Goal: Task Accomplishment & Management: Complete application form

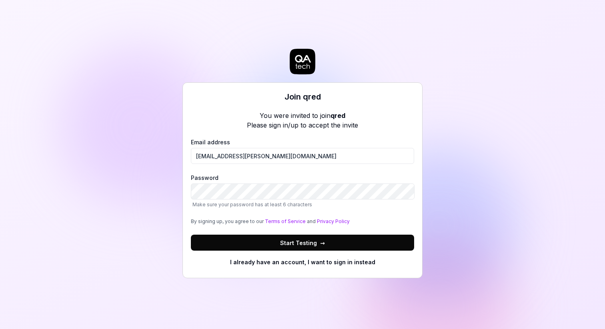
click at [146, 190] on div "Join qred You were invited to join qred Please sign in/up to accept the invite …" at bounding box center [302, 164] width 605 height 329
click at [332, 238] on button "Start Testing →" at bounding box center [302, 243] width 223 height 16
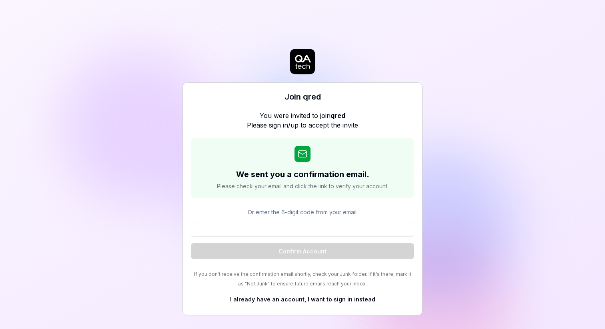
click at [90, 122] on div "Join qred You were invited to join qred Please sign in/up to accept the invite …" at bounding box center [302, 164] width 605 height 329
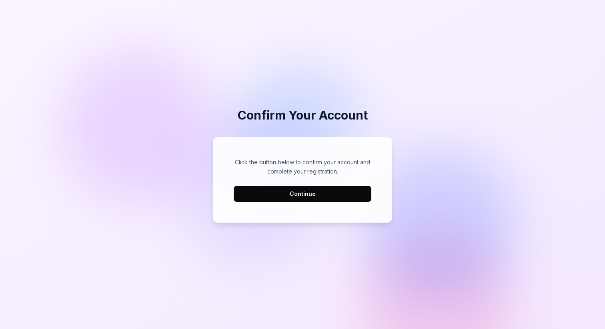
click at [308, 191] on button "Continue" at bounding box center [302, 194] width 138 height 16
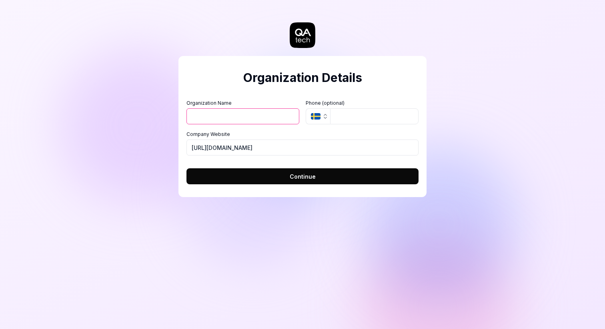
click at [275, 119] on input "Organization Name" at bounding box center [242, 116] width 113 height 16
type input "Qred"
click at [369, 115] on input "tel" at bounding box center [374, 116] width 88 height 16
click at [200, 220] on div "Organization Details Organization Name Qred Organization Logo (Square minimum 2…" at bounding box center [302, 164] width 605 height 329
click at [286, 180] on button "Continue" at bounding box center [302, 176] width 232 height 16
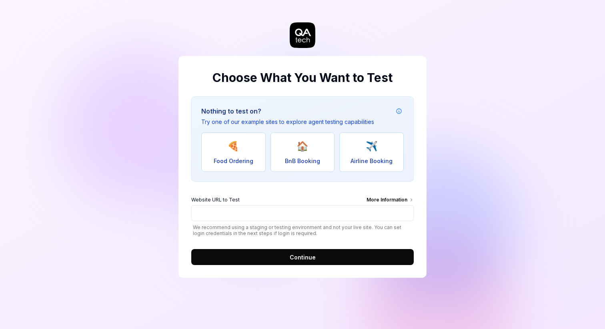
click at [120, 144] on div "Choose What You Want to Test Nothing to test on? Try one of our example sites t…" at bounding box center [302, 164] width 605 height 329
click at [123, 166] on div "Choose What You Want to Test Nothing to test on? Try one of our example sites t…" at bounding box center [302, 164] width 605 height 329
click at [545, 104] on div "Choose What You Want to Test Nothing to test on? Try one of our example sites t…" at bounding box center [302, 164] width 605 height 329
click at [527, 134] on div "Choose What You Want to Test Nothing to test on? Try one of our example sites t…" at bounding box center [302, 164] width 605 height 329
click at [325, 78] on h2 "Choose What You Want to Test" at bounding box center [302, 78] width 222 height 18
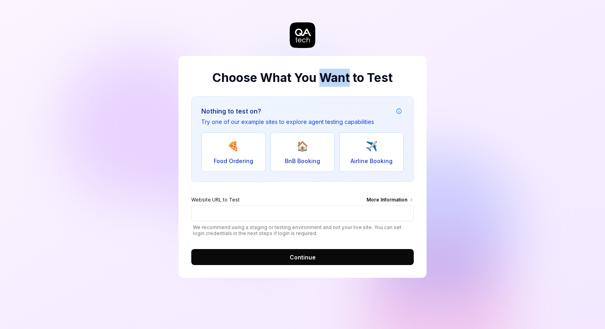
click at [325, 78] on h2 "Choose What You Want to Test" at bounding box center [302, 78] width 222 height 18
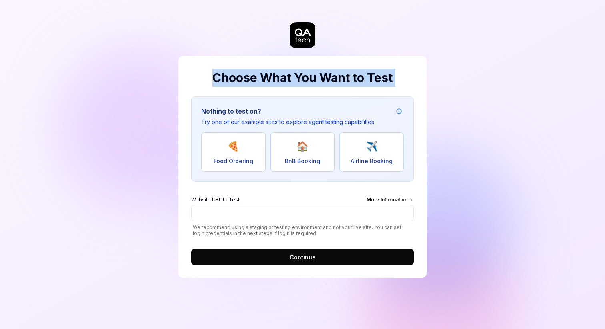
click at [325, 78] on h2 "Choose What You Want to Test" at bounding box center [302, 78] width 222 height 18
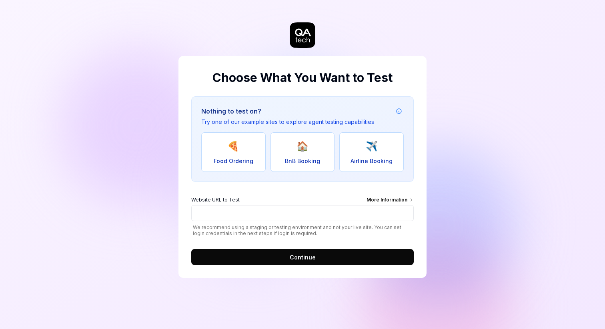
click at [509, 90] on div "Choose What You Want to Test Nothing to test on? Try one of our example sites t…" at bounding box center [302, 164] width 605 height 329
click at [505, 99] on div "Choose What You Want to Test Nothing to test on? Try one of our example sites t…" at bounding box center [302, 164] width 605 height 329
click at [349, 213] on input "Website URL to Test More Information" at bounding box center [302, 213] width 222 height 16
click at [519, 166] on div "Choose What You Want to Test Nothing to test on? Try one of our example sites t…" at bounding box center [302, 164] width 605 height 329
click at [292, 218] on input "Website URL to Test More Information" at bounding box center [302, 213] width 222 height 16
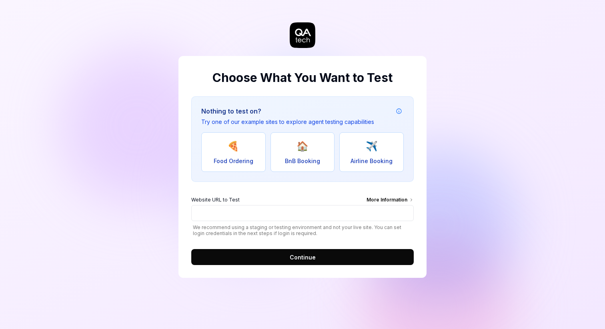
click at [511, 152] on div "Choose What You Want to Test Nothing to test on? Try one of our example sites t…" at bounding box center [302, 164] width 605 height 329
click at [497, 150] on div "Choose What You Want to Test Nothing to test on? Try one of our example sites t…" at bounding box center [302, 164] width 605 height 329
click at [347, 210] on input "Website URL to Test More Information" at bounding box center [302, 213] width 222 height 16
click at [284, 212] on input "Website URL to Test More Information" at bounding box center [302, 213] width 222 height 16
click at [559, 169] on div "Choose What You Want to Test Nothing to test on? Try one of our example sites t…" at bounding box center [302, 164] width 605 height 329
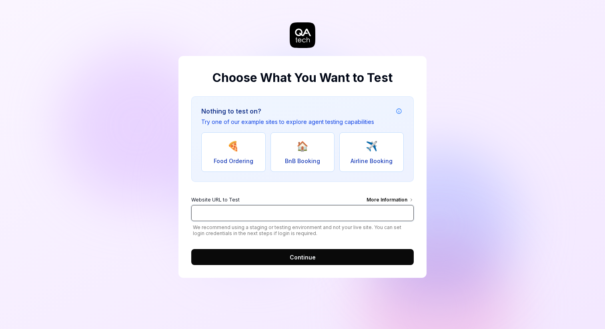
click at [241, 220] on input "Website URL to Test More Information" at bounding box center [302, 213] width 222 height 16
paste input "https://onboarding.test.qred.se/"
type input "https://onboarding.test.qred.se"
click at [309, 255] on span "Continue" at bounding box center [302, 257] width 26 height 8
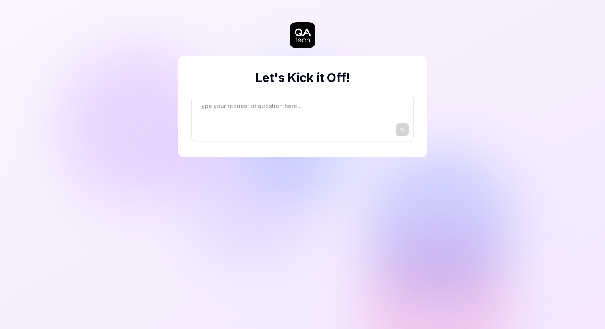
type textarea "*"
type textarea "I"
type textarea "*"
type textarea "I"
type textarea "*"
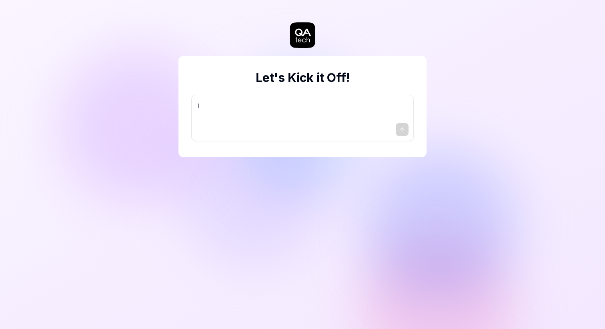
type textarea "I w"
type textarea "*"
type textarea "I wa"
type textarea "*"
type textarea "I wan"
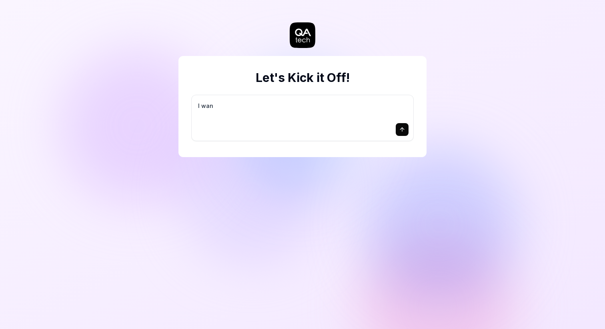
type textarea "*"
type textarea "I want"
type textarea "*"
type textarea "I want"
type textarea "*"
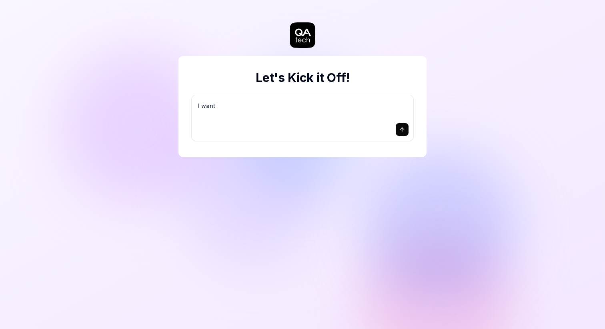
type textarea "I want a"
type textarea "*"
type textarea "I want a"
type textarea "*"
type textarea "I want a g"
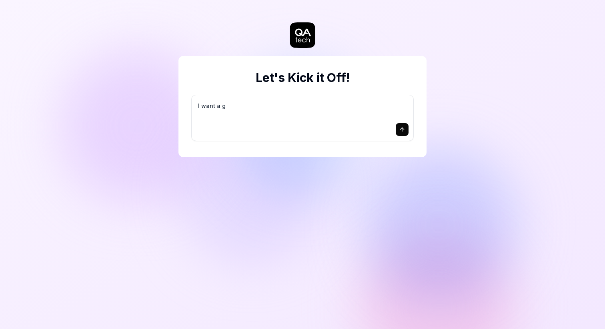
type textarea "*"
type textarea "I want a go"
type textarea "*"
type textarea "I want a goo"
type textarea "*"
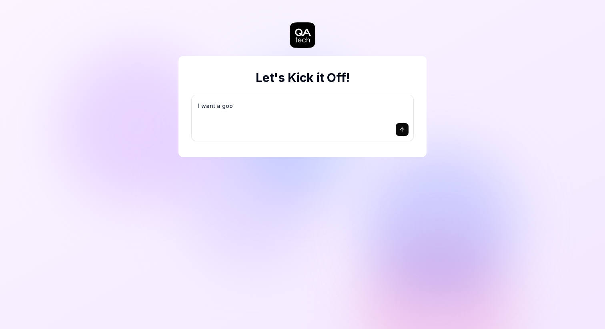
type textarea "I want a good"
type textarea "*"
type textarea "I want a good"
type textarea "*"
type textarea "I want a good t"
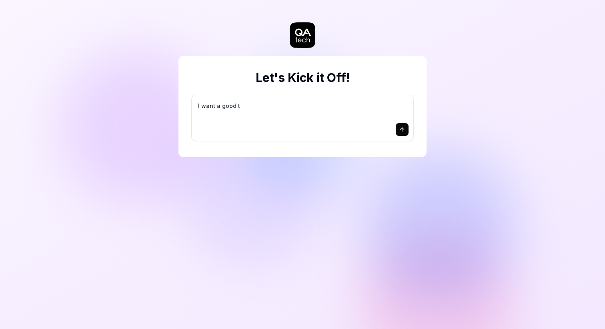
type textarea "*"
type textarea "I want a good te"
type textarea "*"
type textarea "I want a good tes"
type textarea "*"
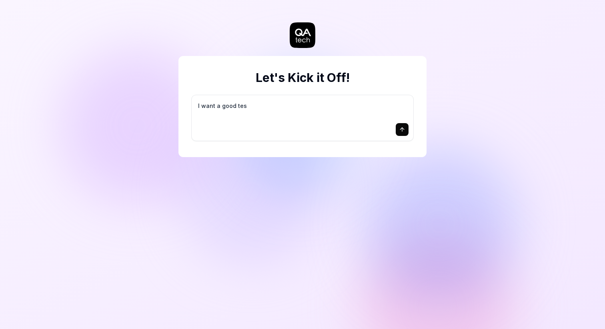
type textarea "I want a good test"
type textarea "*"
type textarea "I want a good test"
type textarea "*"
type textarea "I want a good test s"
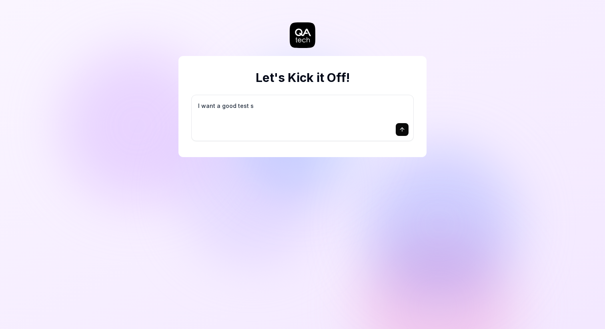
type textarea "*"
type textarea "I want a good test se"
type textarea "*"
type textarea "I want a good test set"
type textarea "*"
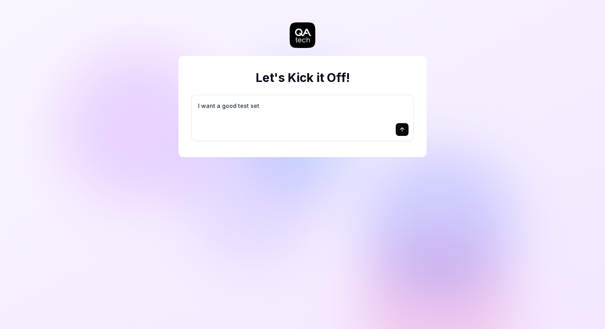
type textarea "I want a good test setu"
type textarea "*"
type textarea "I want a good test setup"
type textarea "*"
type textarea "I want a good test setup"
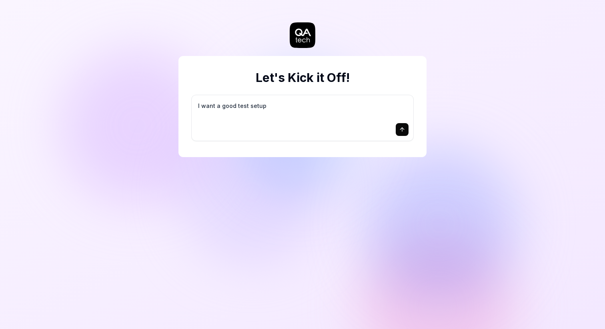
type textarea "*"
type textarea "I want a good test setup f"
type textarea "*"
type textarea "I want a good test setup fo"
type textarea "*"
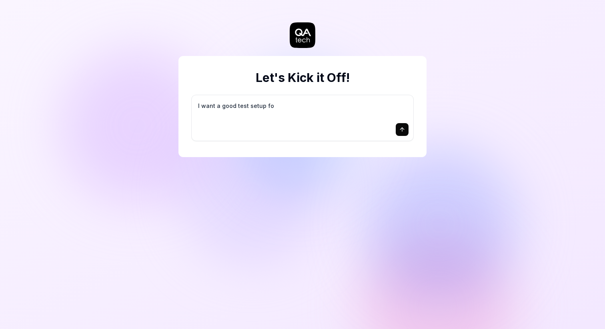
type textarea "I want a good test setup for"
type textarea "*"
type textarea "I want a good test setup for"
type textarea "*"
type textarea "I want a good test setup for m"
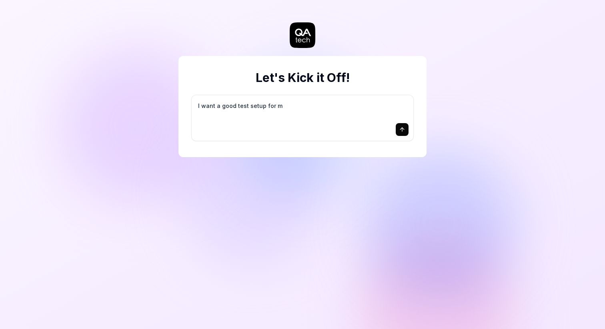
type textarea "*"
type textarea "I want a good test setup for my"
type textarea "*"
type textarea "I want a good test setup for my"
type textarea "*"
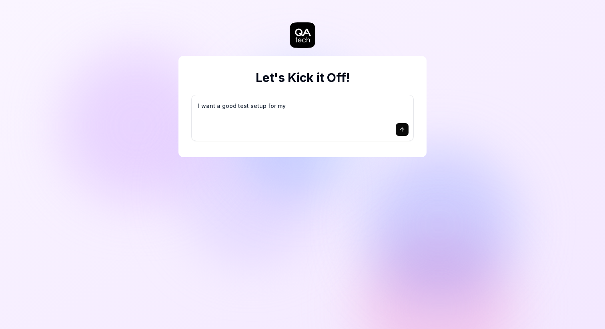
type textarea "I want a good test setup for my s"
type textarea "*"
type textarea "I want a good test setup for my si"
type textarea "*"
type textarea "I want a good test setup for my sit"
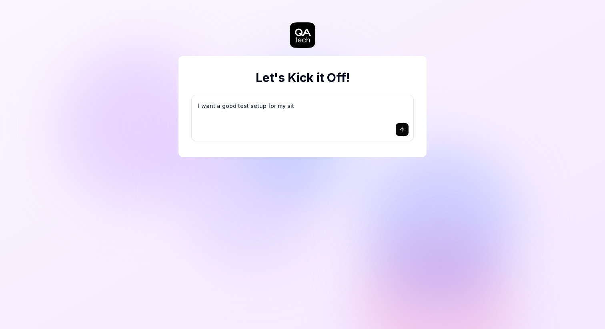
type textarea "*"
type textarea "I want a good test setup for my site"
type textarea "*"
type textarea "I want a good test setup for my site"
type textarea "*"
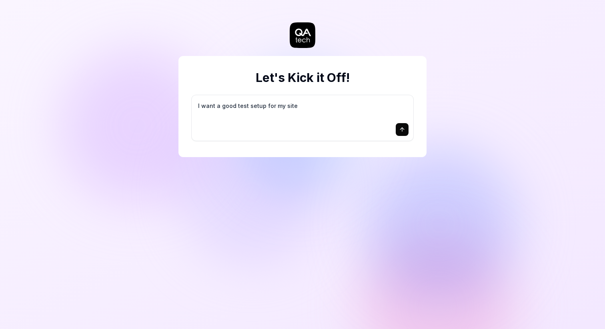
type textarea "I want a good test setup for my site -"
type textarea "*"
type textarea "I want a good test setup for my site -"
type textarea "*"
type textarea "I want a good test setup for my site - h"
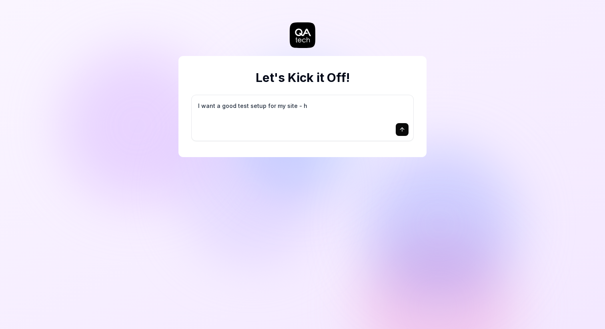
type textarea "*"
type textarea "I want a good test setup for my site - he"
type textarea "*"
type textarea "I want a good test setup for my site - hel"
type textarea "*"
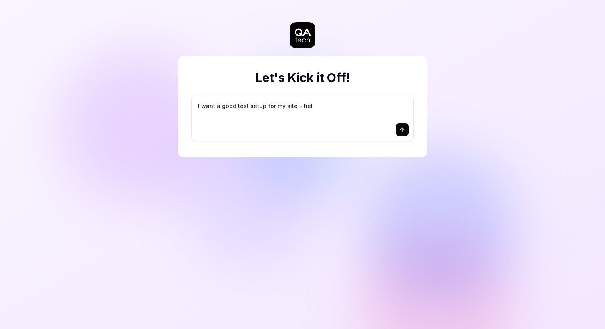
type textarea "I want a good test setup for my site - help"
type textarea "*"
type textarea "I want a good test setup for my site - help"
type textarea "*"
type textarea "I want a good test setup for my site - help m"
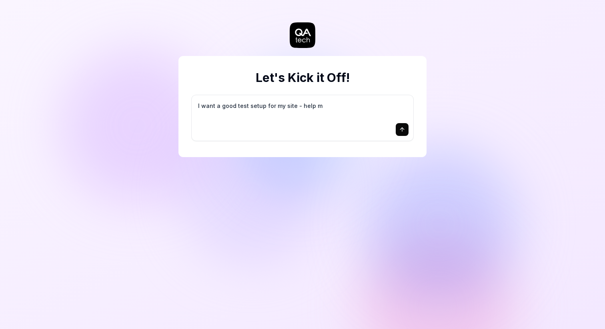
type textarea "*"
type textarea "I want a good test setup for my site - help me"
type textarea "*"
type textarea "I want a good test setup for my site - help me"
type textarea "*"
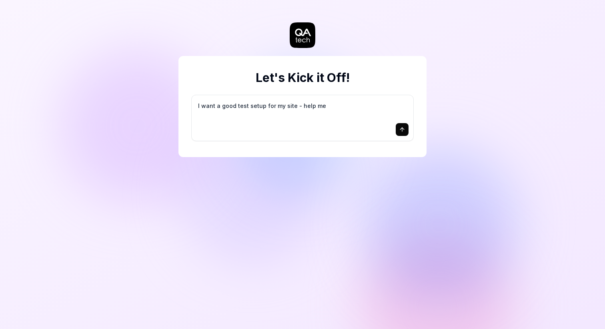
type textarea "I want a good test setup for my site - help me c"
type textarea "*"
type textarea "I want a good test setup for my site - help me cr"
type textarea "*"
type textarea "I want a good test setup for my site - help me cre"
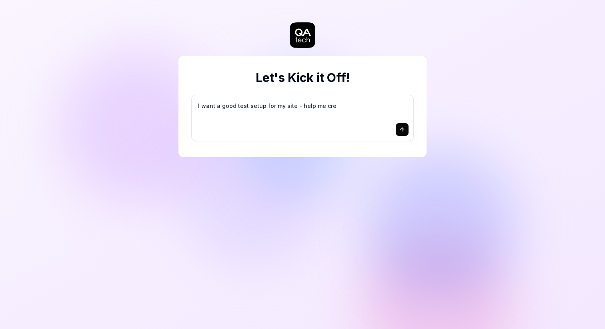
type textarea "*"
type textarea "I want a good test setup for my site - help me crea"
type textarea "*"
type textarea "I want a good test setup for my site - help me creat"
type textarea "*"
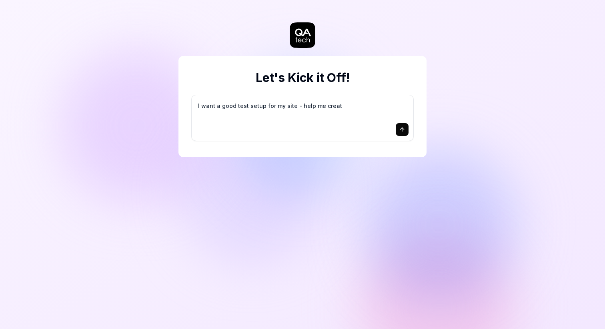
type textarea "I want a good test setup for my site - help me create"
type textarea "*"
type textarea "I want a good test setup for my site - help me create"
type textarea "*"
type textarea "I want a good test setup for my site - help me create t"
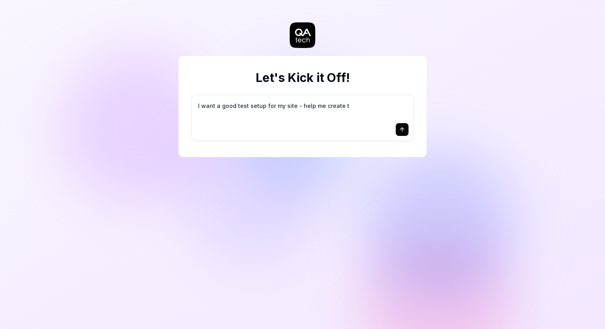
type textarea "*"
type textarea "I want a good test setup for my site - help me create th"
type textarea "*"
type textarea "I want a good test setup for my site - help me create the"
type textarea "*"
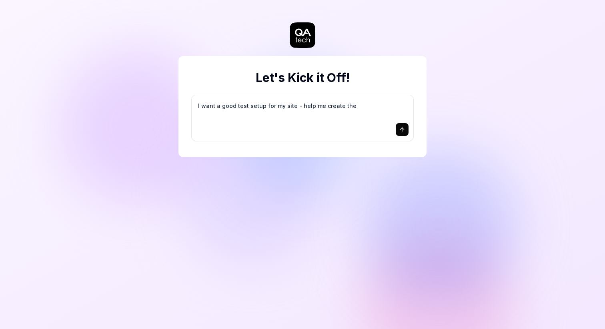
type textarea "I want a good test setup for my site - help me create the"
type textarea "*"
type textarea "I want a good test setup for my site - help me create the f"
type textarea "*"
type textarea "I want a good test setup for my site - help me create the fi"
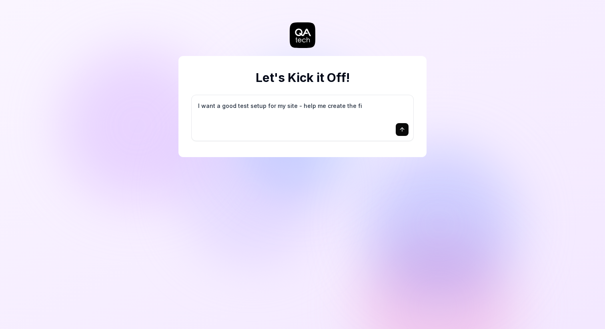
type textarea "*"
type textarea "I want a good test setup for my site - help me create the fir"
type textarea "*"
type textarea "I want a good test setup for my site - help me create the firs"
type textarea "*"
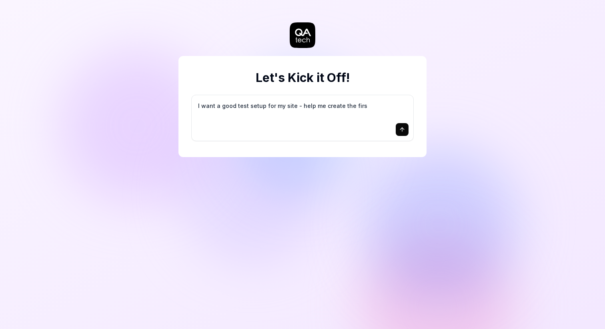
type textarea "I want a good test setup for my site - help me create the first"
type textarea "*"
type textarea "I want a good test setup for my site - help me create the first"
type textarea "*"
type textarea "I want a good test setup for my site - help me create the first 3"
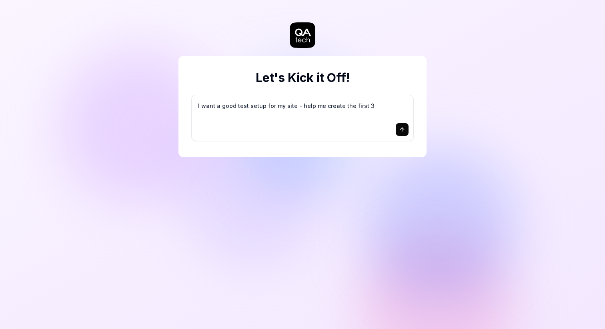
type textarea "*"
type textarea "I want a good test setup for my site - help me create the first 3-"
type textarea "*"
type textarea "I want a good test setup for my site - help me create the first 3-5"
type textarea "*"
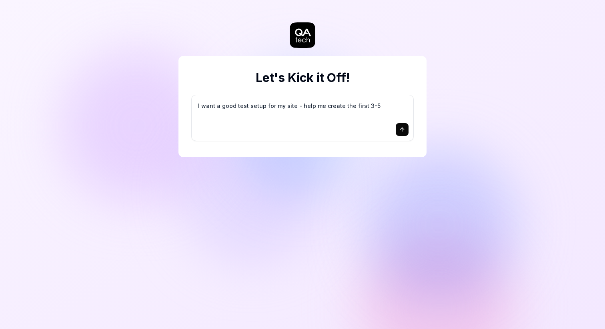
type textarea "I want a good test setup for my site - help me create the first 3-5"
type textarea "*"
type textarea "I want a good test setup for my site - help me create the first 3-5 t"
type textarea "*"
type textarea "I want a good test setup for my site - help me create the first 3-5 te"
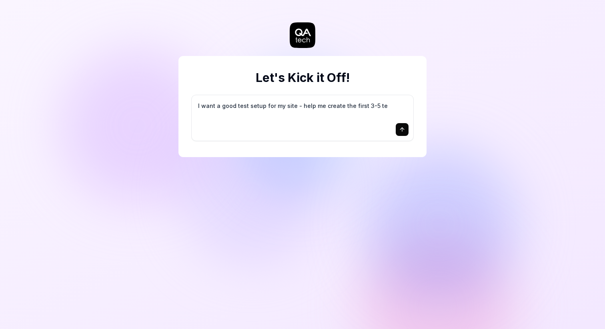
type textarea "*"
type textarea "I want a good test setup for my site - help me create the first 3-5 tes"
type textarea "*"
type textarea "I want a good test setup for my site - help me create the first 3-5 test"
type textarea "*"
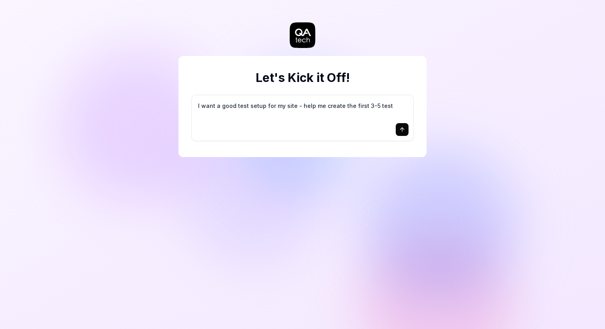
type textarea "I want a good test setup for my site - help me create the first 3-5 test"
type textarea "*"
type textarea "I want a good test setup for my site - help me create the first 3-5 test c"
type textarea "*"
type textarea "I want a good test setup for my site - help me create the first 3-5 test ca"
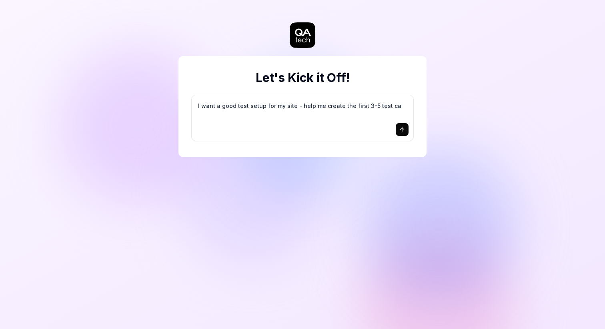
type textarea "*"
type textarea "I want a good test setup for my site - help me create the first 3-5 test cas"
type textarea "*"
type textarea "I want a good test setup for my site - help me create the first 3-5 test case"
type textarea "*"
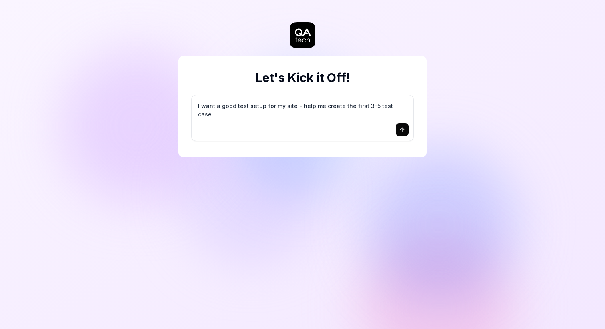
type textarea "I want a good test setup for my site - help me create the first 3-5 test cases"
click at [324, 113] on textarea "I want a good test setup for my site - help me create the first 3-5 test cases" at bounding box center [302, 110] width 212 height 20
click at [269, 110] on textarea "I want a good test setup for my site - help me create the first 3-5 test cases" at bounding box center [302, 110] width 212 height 20
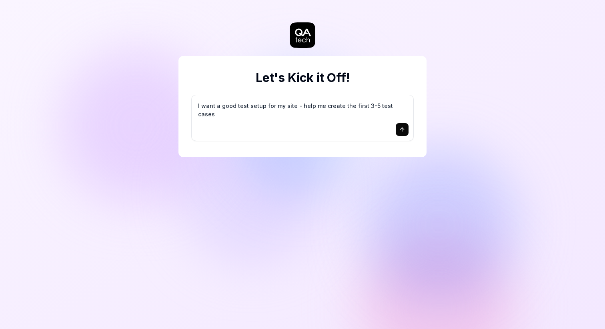
drag, startPoint x: 269, startPoint y: 110, endPoint x: 354, endPoint y: 128, distance: 86.3
click at [270, 110] on textarea "I want a good test setup for my site - help me create the first 3-5 test cases" at bounding box center [302, 110] width 212 height 20
click at [404, 133] on button "submit" at bounding box center [401, 129] width 13 height 13
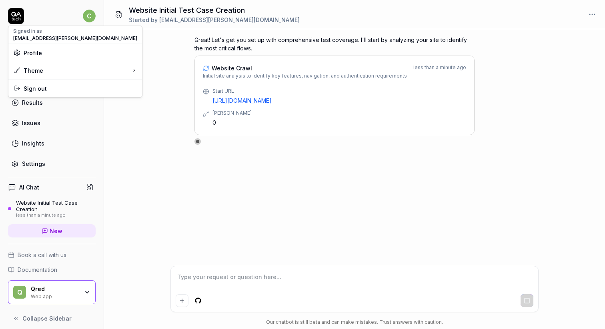
click at [88, 16] on html "c Dashboard Test Cases Test Plans Results Issues Insights Settings AI Chat Webs…" at bounding box center [302, 164] width 605 height 329
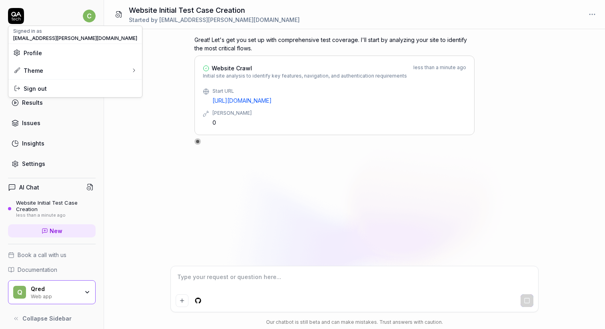
click at [77, 288] on html "c Dashboard Test Cases Test Plans Results Issues Insights Settings AI Chat Webs…" at bounding box center [302, 164] width 605 height 329
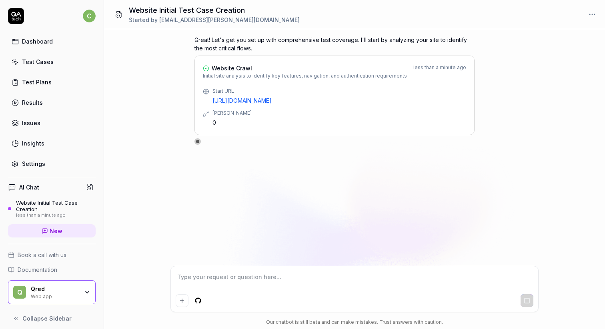
click at [88, 291] on icon "button" at bounding box center [87, 292] width 6 height 6
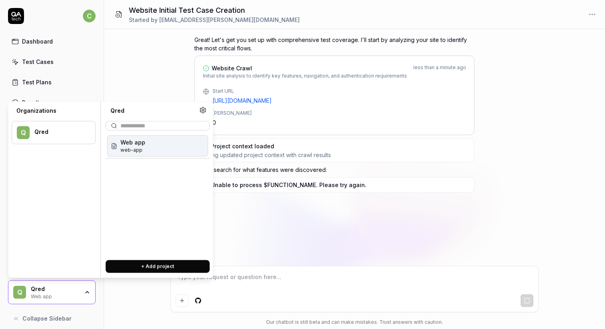
click at [551, 179] on div "Great! Let's get you set up with comprehensive test coverage. I'll start by ana…" at bounding box center [354, 147] width 501 height 237
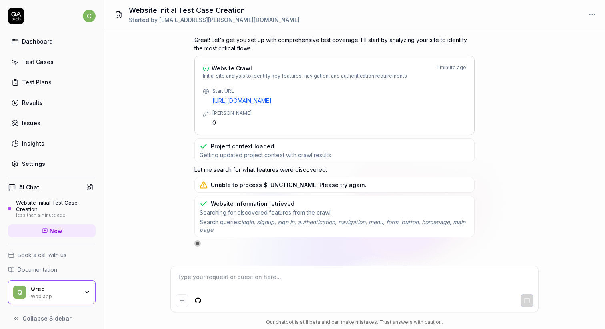
click at [592, 15] on html "c Dashboard Test Cases Test Plans Results Issues Insights Settings AI Chat Webs…" at bounding box center [302, 164] width 605 height 329
click at [524, 159] on html "c Dashboard Test Cases Test Plans Results Issues Insights Settings AI Chat Webs…" at bounding box center [302, 164] width 605 height 329
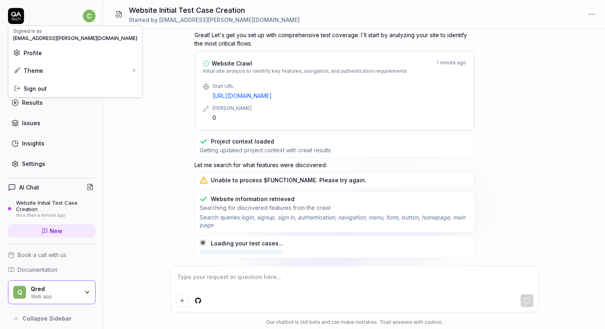
click at [92, 17] on html "c Dashboard Test Cases Test Plans Results Issues Insights Settings AI Chat Webs…" at bounding box center [302, 164] width 605 height 329
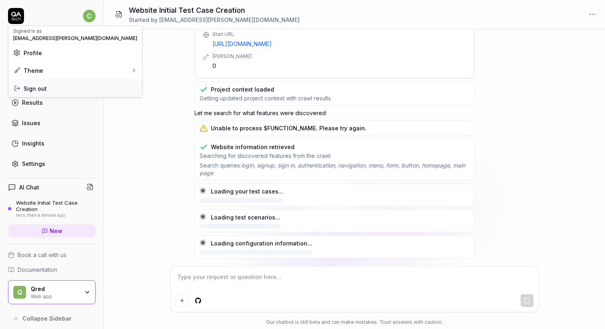
click at [34, 92] on div "Sign out" at bounding box center [75, 89] width 134 height 18
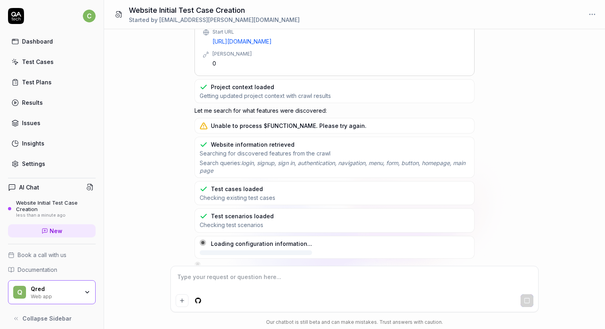
type textarea "*"
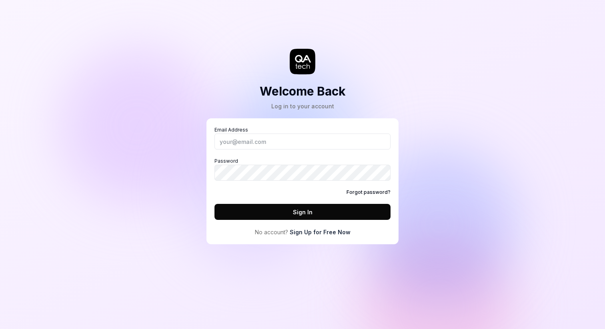
click at [529, 170] on div "Welcome Back Log in to your account Email Address Password Forgot password? Sig…" at bounding box center [302, 164] width 605 height 329
click at [251, 142] on input "Email Address" at bounding box center [302, 142] width 176 height 16
type input "[EMAIL_ADDRESS][PERSON_NAME][DOMAIN_NAME]"
click at [539, 147] on div "Welcome Back Log in to your account Email Address [EMAIL_ADDRESS][PERSON_NAME][…" at bounding box center [302, 164] width 605 height 329
click at [294, 212] on button "Sign In" at bounding box center [302, 212] width 176 height 16
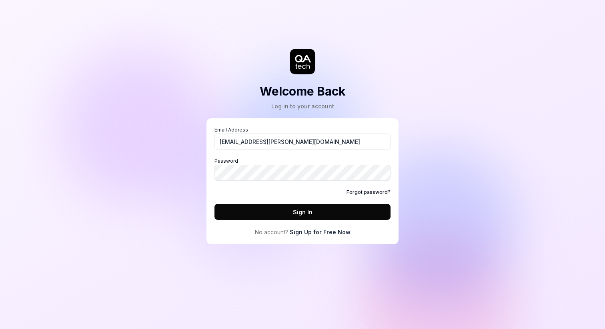
click at [500, 195] on div "Welcome Back Log in to your account Email Address [EMAIL_ADDRESS][PERSON_NAME][…" at bounding box center [302, 164] width 605 height 329
click at [337, 212] on button "Sign In" at bounding box center [302, 212] width 176 height 16
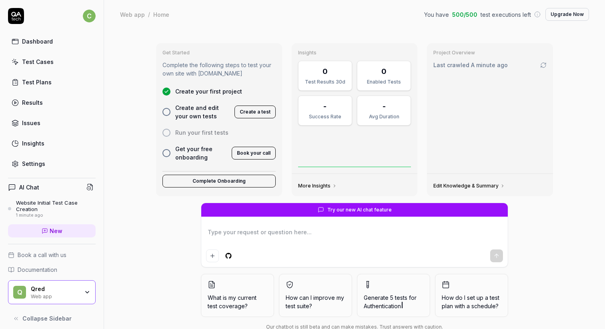
click at [79, 290] on div "Qred Web app" at bounding box center [57, 292] width 53 height 14
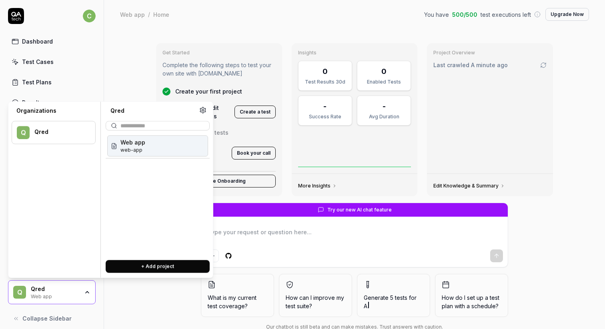
type textarea "*"
click at [151, 44] on div "Get Started Complete the following steps to test your own site with QA.tech Cre…" at bounding box center [354, 120] width 409 height 166
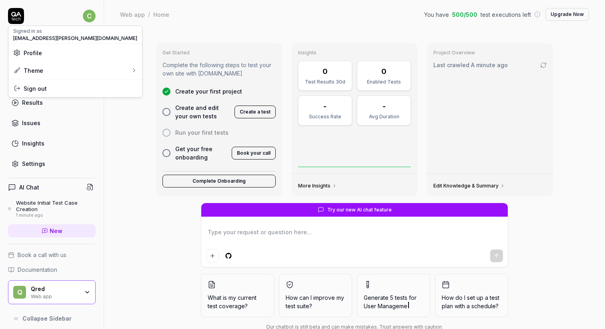
click at [88, 16] on html "c Dashboard Test Cases Test Plans Results Issues Insights Settings AI Chat Webs…" at bounding box center [302, 164] width 605 height 329
click at [45, 89] on span "Sign out" at bounding box center [35, 88] width 23 height 8
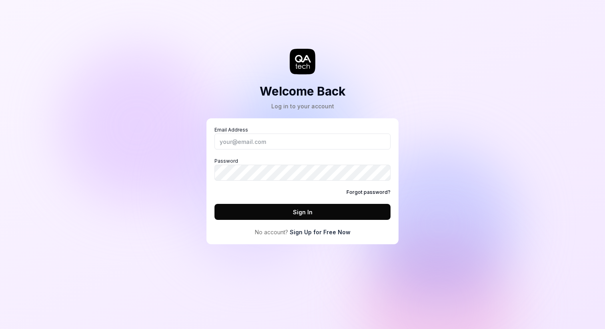
click at [503, 124] on div "Welcome Back Log in to your account Email Address Password Forgot password? Sig…" at bounding box center [302, 164] width 605 height 329
click at [547, 188] on div "Welcome Back Log in to your account Email Address Password Forgot password? Sig…" at bounding box center [302, 164] width 605 height 329
click at [289, 143] on input "Email Address" at bounding box center [302, 142] width 176 height 16
type input "[EMAIL_ADDRESS][PERSON_NAME][DOMAIN_NAME]"
click at [512, 177] on div "Welcome Back Log in to your account Email Address christian.sandstrom@qred.com …" at bounding box center [302, 164] width 605 height 329
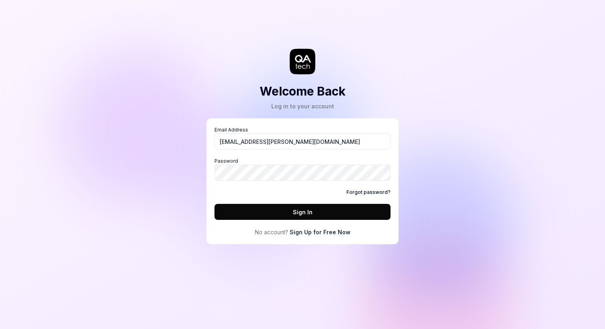
click at [495, 180] on div "Welcome Back Log in to your account Email Address christian.sandstrom@qred.com …" at bounding box center [302, 164] width 605 height 329
click at [295, 214] on button "Sign In" at bounding box center [302, 212] width 176 height 16
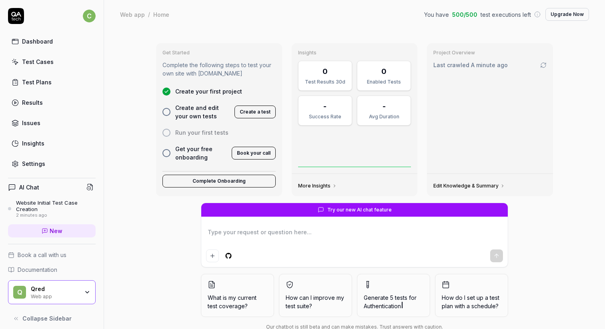
click at [77, 284] on div "Q Qred Web app" at bounding box center [52, 292] width 88 height 24
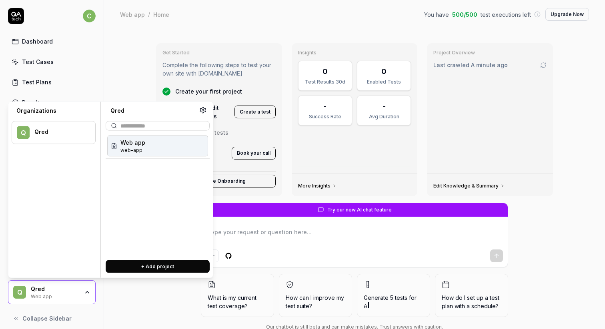
type textarea "*"
click at [59, 134] on div "Qred" at bounding box center [59, 131] width 50 height 7
click at [37, 134] on div "Qred" at bounding box center [59, 131] width 50 height 7
click at [202, 112] on icon at bounding box center [202, 110] width 7 height 7
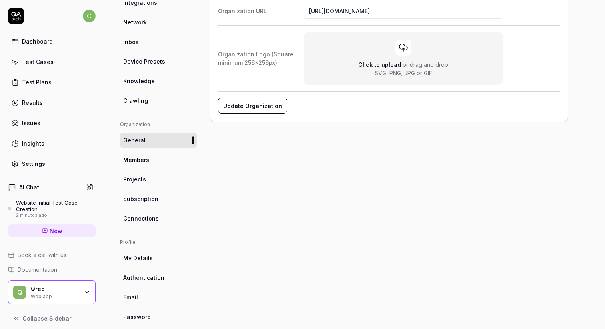
scroll to position [150, 0]
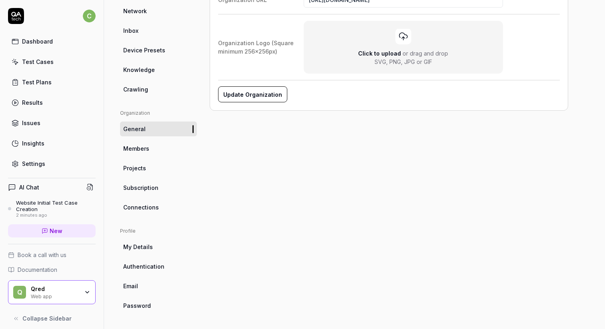
click at [143, 146] on span "Members" at bounding box center [136, 148] width 26 height 8
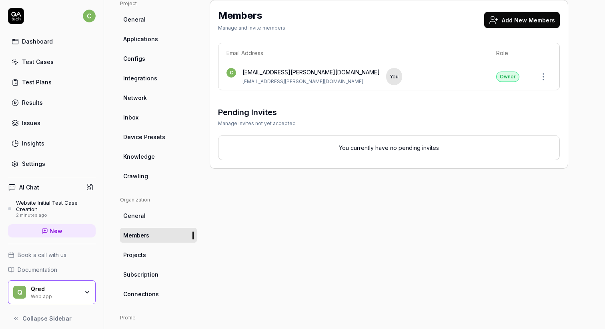
click at [67, 289] on div "Qred" at bounding box center [55, 288] width 48 height 7
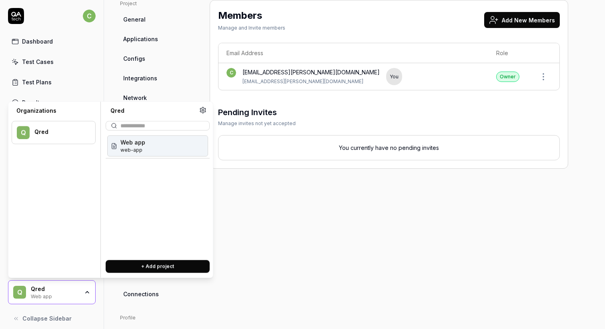
click at [386, 232] on div "Members Manage and Invite members Add New Members Email Address Role c christia…" at bounding box center [389, 200] width 358 height 400
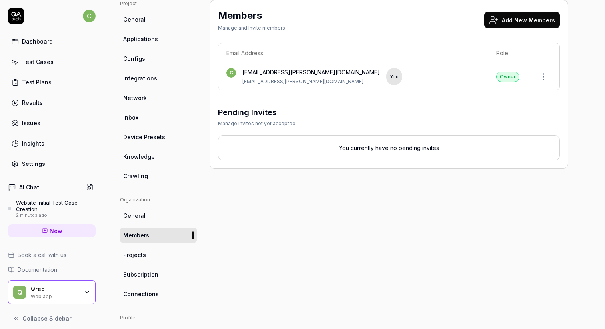
click at [86, 289] on div "Q Qred Web app" at bounding box center [52, 292] width 88 height 24
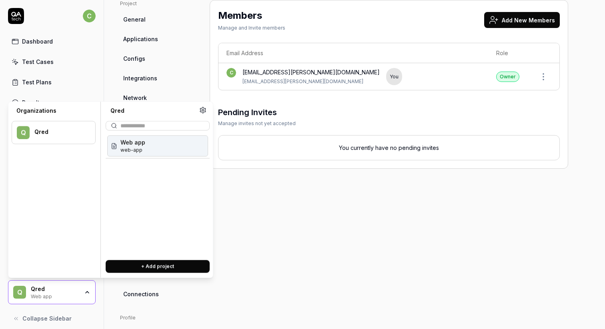
click at [353, 226] on div "Members Manage and Invite members Add New Members Email Address Role c christia…" at bounding box center [389, 200] width 358 height 400
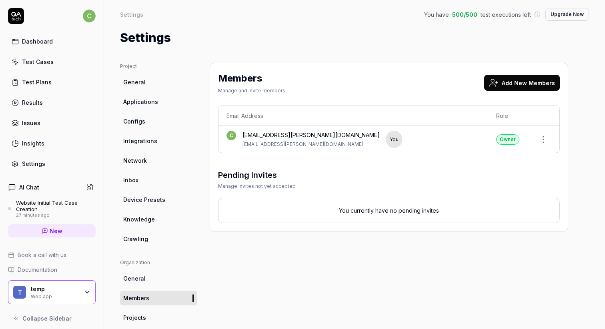
click at [318, 51] on div "Project General Applications Configs Integrations Network Inbox Device Presets …" at bounding box center [354, 263] width 501 height 432
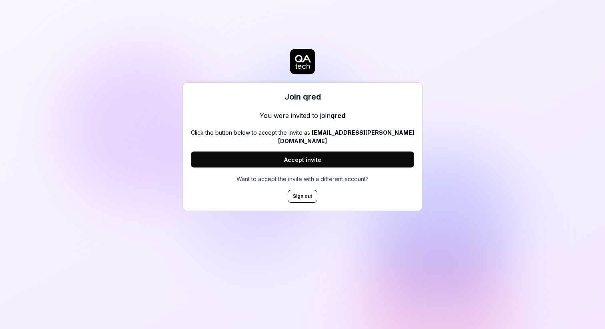
click at [310, 152] on button "Accept invite" at bounding box center [302, 160] width 223 height 16
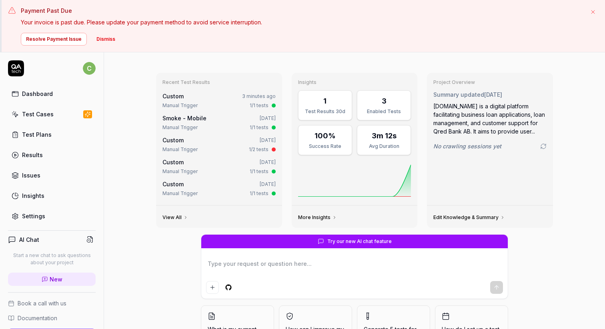
scroll to position [2, 0]
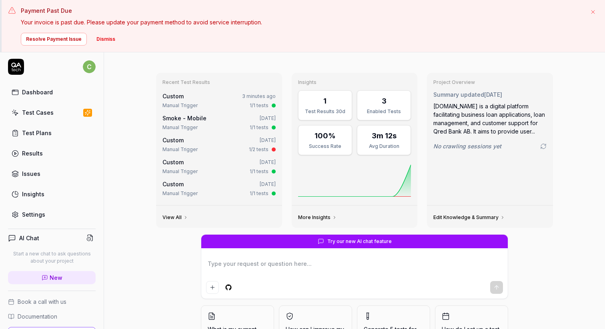
click at [139, 23] on p "Your invoice is past due. Please update your payment method to avoid service in…" at bounding box center [301, 22] width 561 height 8
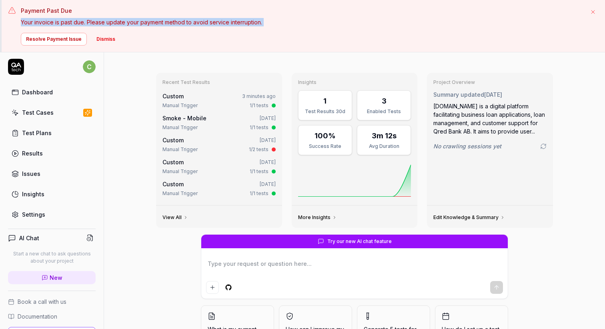
click at [139, 23] on p "Your invoice is past due. Please update your payment method to avoid service in…" at bounding box center [301, 22] width 561 height 8
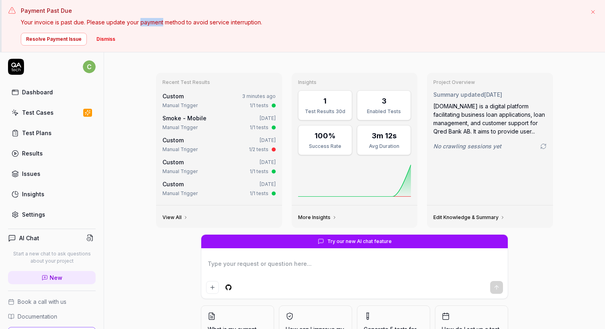
click at [139, 23] on p "Your invoice is past due. Please update your payment method to avoid service in…" at bounding box center [301, 22] width 561 height 8
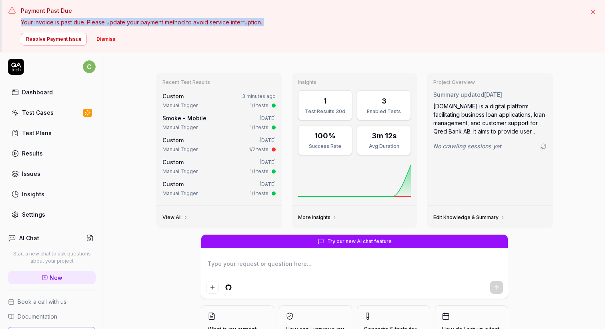
click at [139, 23] on p "Your invoice is past due. Please update your payment method to avoid service in…" at bounding box center [301, 22] width 561 height 8
click at [105, 40] on button "Dismiss" at bounding box center [106, 39] width 28 height 13
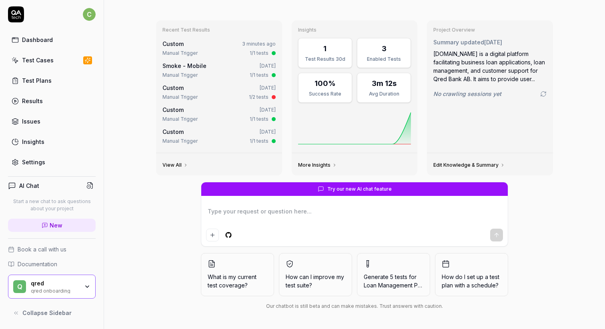
click at [87, 12] on html "c Dashboard Test Cases Test Plans Results Issues Insights Settings AI Chat Star…" at bounding box center [302, 164] width 605 height 329
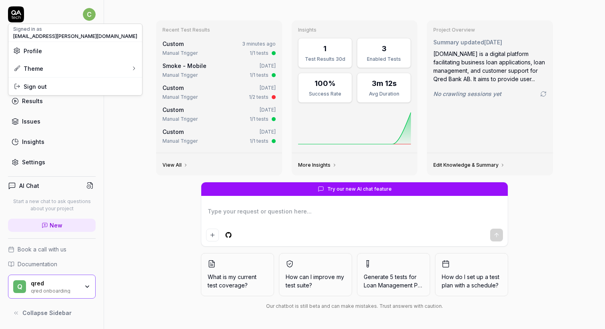
click at [123, 50] on html "c Dashboard Test Cases Test Plans Results Issues Insights Settings AI Chat Star…" at bounding box center [302, 164] width 605 height 329
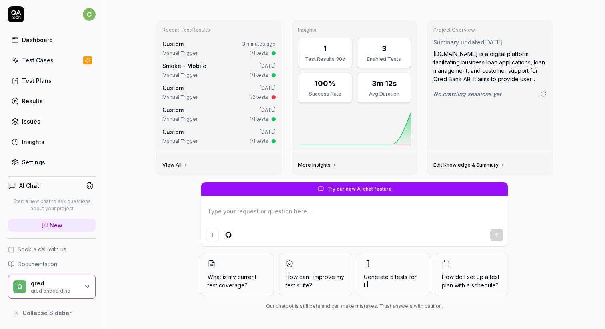
click at [71, 294] on div "q qred qred onboarding" at bounding box center [52, 287] width 88 height 24
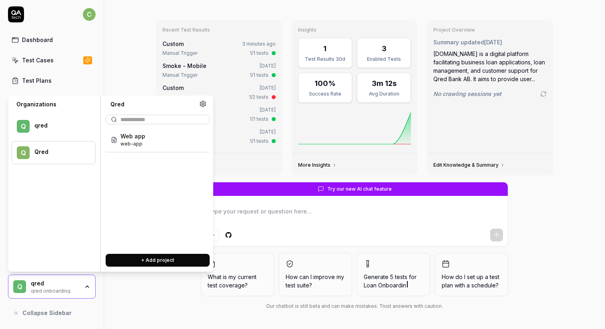
click at [44, 156] on div at bounding box center [59, 157] width 50 height 2
type textarea "*"
click at [200, 106] on icon at bounding box center [202, 103] width 7 height 7
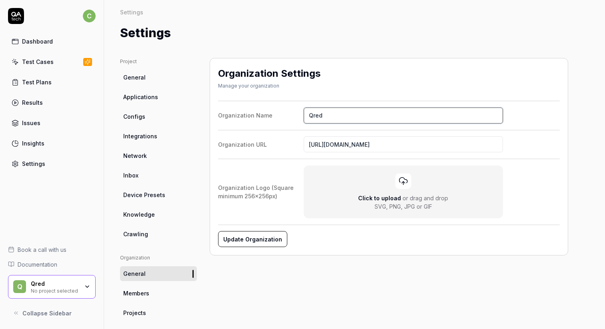
click at [336, 114] on input "Qred" at bounding box center [402, 116] width 199 height 16
type input "d"
type input "temp"
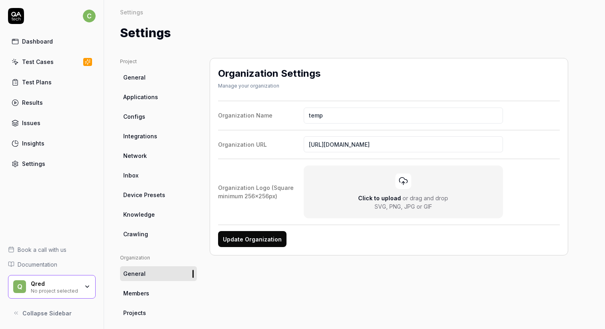
click at [259, 243] on button "Update Organization" at bounding box center [252, 239] width 68 height 16
click at [81, 277] on div "t temp No project selected" at bounding box center [52, 287] width 88 height 24
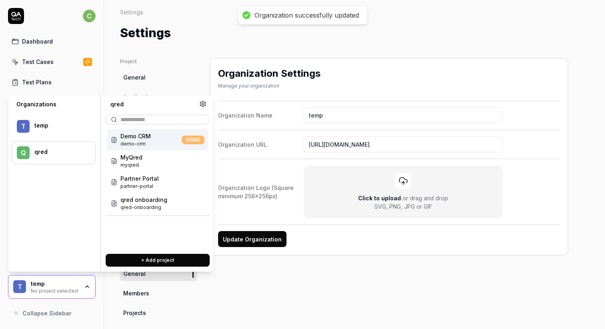
click at [47, 150] on div "qred" at bounding box center [59, 151] width 50 height 7
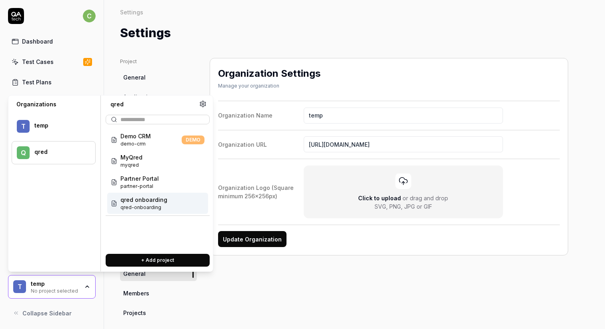
click at [170, 207] on div "qred onboarding qred-onboarding" at bounding box center [157, 203] width 101 height 21
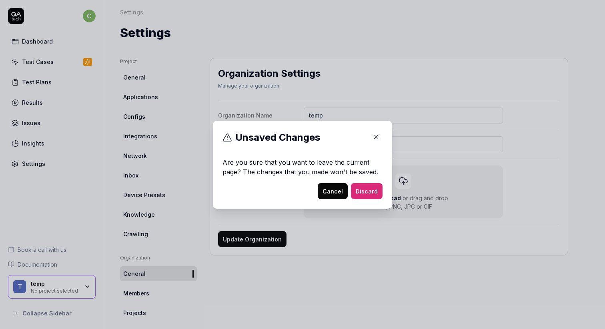
click at [378, 134] on icon "button" at bounding box center [375, 136] width 7 height 7
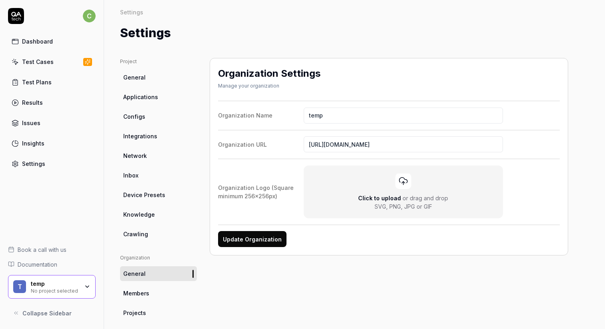
click at [255, 241] on button "Update Organization" at bounding box center [252, 239] width 68 height 16
click at [63, 283] on div "temp" at bounding box center [55, 283] width 48 height 7
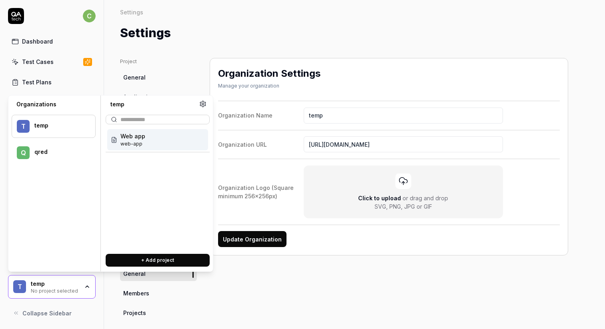
click at [59, 158] on div "q qred" at bounding box center [54, 152] width 84 height 23
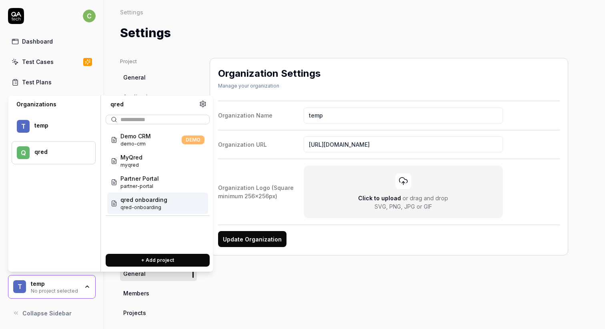
click at [148, 205] on span "qred-onboarding" at bounding box center [143, 207] width 47 height 7
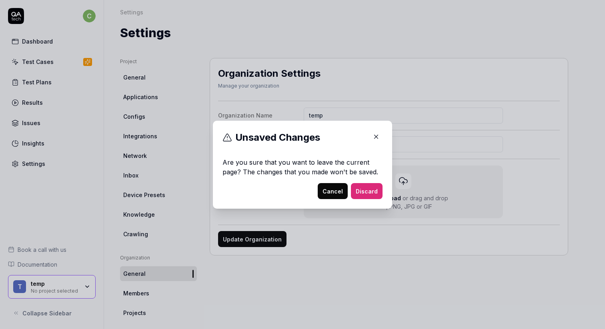
click at [345, 182] on p "Are you sure that you want to leave the current page? The changes that you made…" at bounding box center [302, 171] width 160 height 26
click at [341, 193] on button "Cancel" at bounding box center [332, 191] width 30 height 16
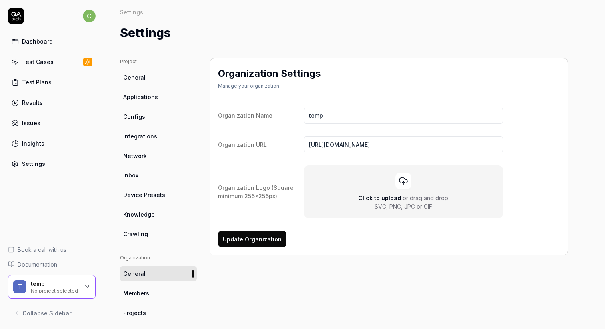
click at [255, 241] on button "Update Organization" at bounding box center [252, 239] width 68 height 16
click at [154, 85] on ul "Project General Applications Configs Integrations Network Inbox Device Presets …" at bounding box center [158, 150] width 77 height 184
click at [146, 82] on link "General" at bounding box center [158, 77] width 77 height 15
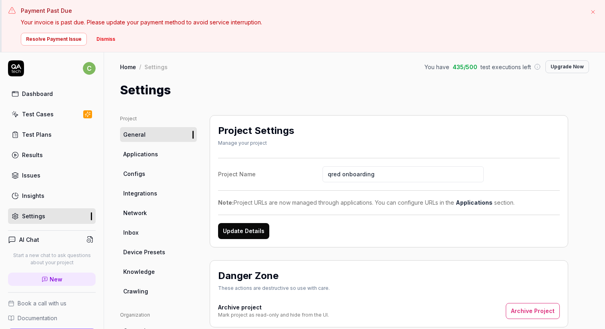
click at [104, 39] on button "Dismiss" at bounding box center [106, 39] width 28 height 13
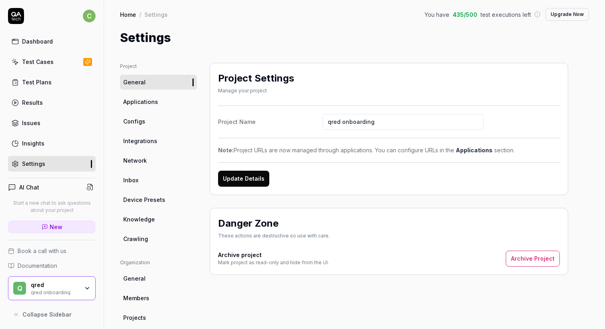
click at [72, 293] on div "qred onboarding" at bounding box center [55, 292] width 48 height 6
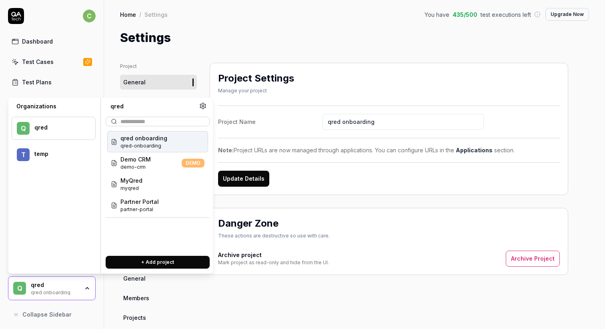
click at [146, 148] on span "qred-onboarding" at bounding box center [143, 145] width 47 height 7
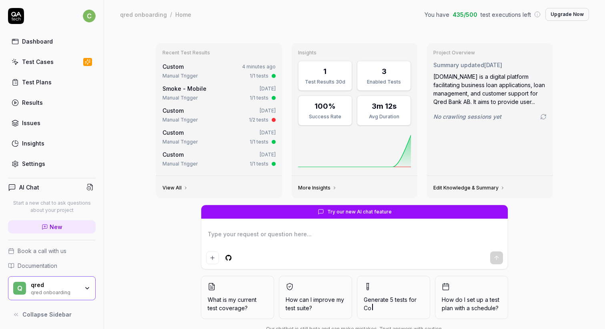
type textarea "*"
click at [184, 119] on div "Manual Trigger" at bounding box center [179, 119] width 35 height 7
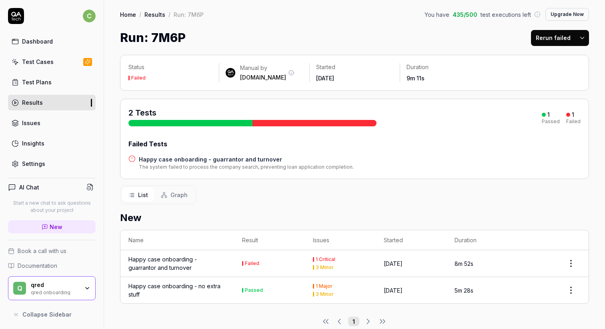
click at [255, 160] on h4 "Happy case onboarding - guarrantor and turnover" at bounding box center [246, 159] width 215 height 8
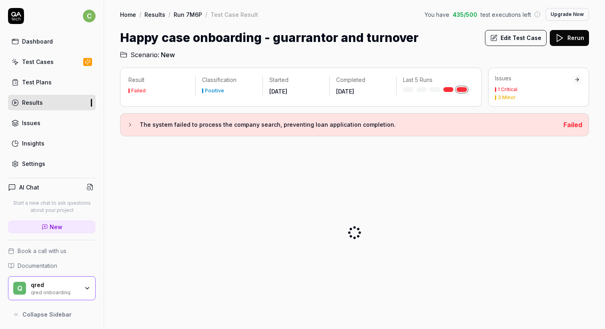
click at [268, 123] on h3 "The system failed to process the company search, preventing loan application co…" at bounding box center [348, 125] width 417 height 10
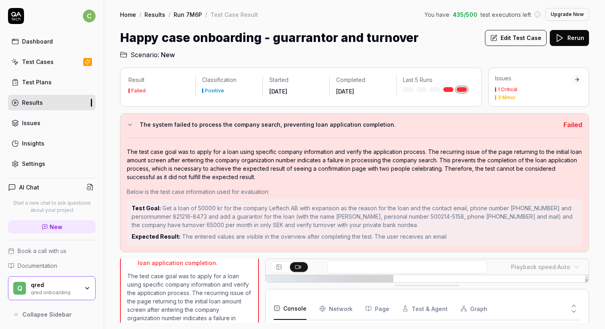
scroll to position [1322, 0]
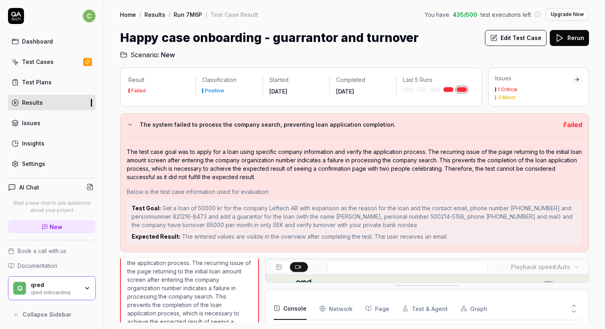
click at [190, 160] on div "The test case goal was to apply for a loan using specific company information a…" at bounding box center [354, 165] width 455 height 34
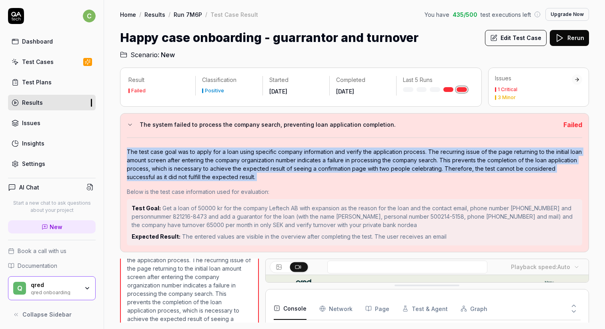
click at [190, 160] on div "The test case goal was to apply for a loan using specific company information a…" at bounding box center [354, 165] width 455 height 34
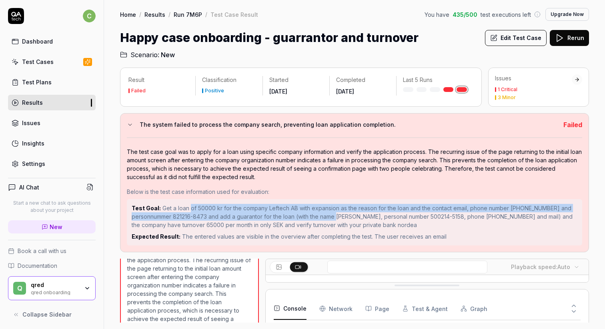
drag, startPoint x: 190, startPoint y: 209, endPoint x: 340, endPoint y: 220, distance: 150.7
click at [340, 220] on div "Test Goal: Get a loan of 50000 kr for the company Leftech AB with expansion as …" at bounding box center [354, 216] width 445 height 25
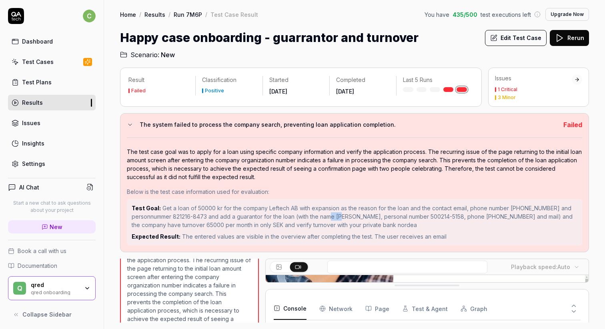
click at [340, 220] on div "Test Goal: Get a loan of 50000 kr for the company Leftech AB with expansion as …" at bounding box center [354, 216] width 445 height 25
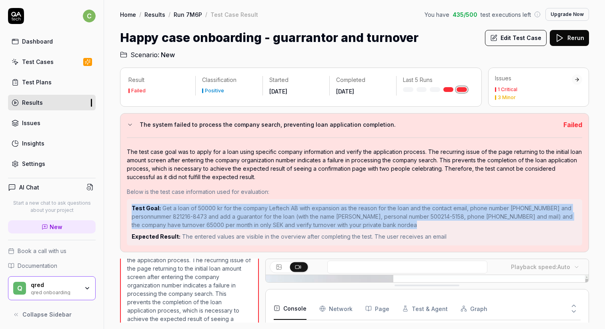
click at [340, 220] on div "Test Goal: Get a loan of 50000 kr for the company Leftech AB with expansion as …" at bounding box center [354, 216] width 445 height 25
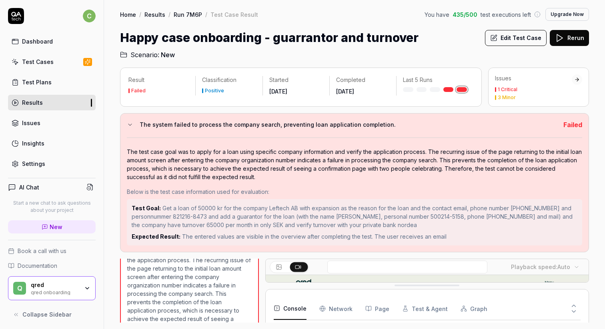
click at [315, 215] on span "Get a loan of 50000 kr for the company Leftech AB with expansion as the reason …" at bounding box center [352, 217] width 441 height 24
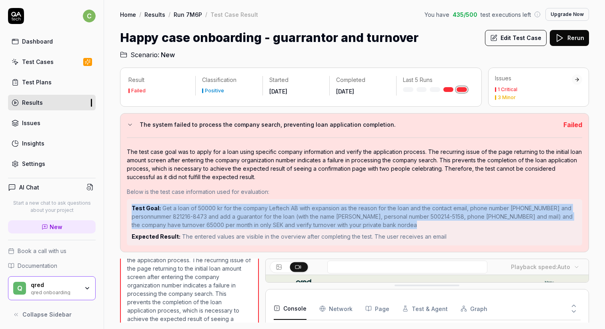
click at [315, 215] on span "Get a loan of 50000 kr for the company Leftech AB with expansion as the reason …" at bounding box center [352, 217] width 441 height 24
click at [314, 216] on span "Get a loan of 50000 kr for the company Leftech AB with expansion as the reason …" at bounding box center [352, 217] width 441 height 24
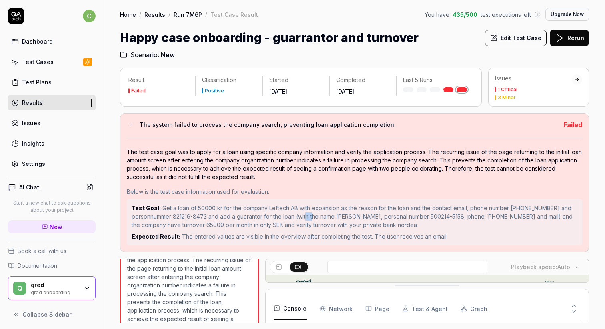
click at [314, 216] on span "Get a loan of 50000 kr for the company Leftech AB with expansion as the reason …" at bounding box center [352, 217] width 441 height 24
drag, startPoint x: 191, startPoint y: 224, endPoint x: 239, endPoint y: 224, distance: 48.0
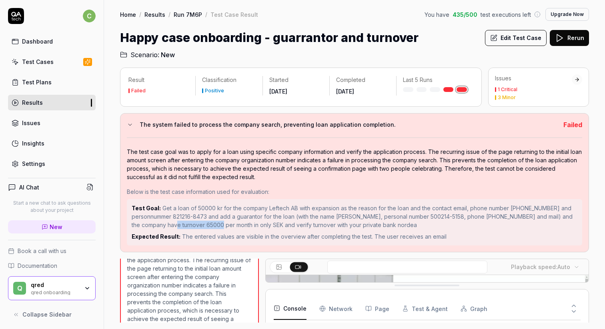
click at [239, 224] on span "Get a loan of 50000 kr for the company Leftech AB with expansion as the reason …" at bounding box center [352, 217] width 441 height 24
click at [285, 235] on span "The entered values are visible in the overview after completing the test. The u…" at bounding box center [314, 236] width 264 height 7
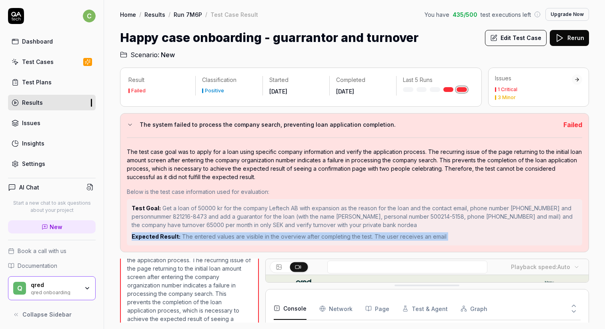
click at [285, 235] on span "The entered values are visible in the overview after completing the test. The u…" at bounding box center [314, 236] width 264 height 7
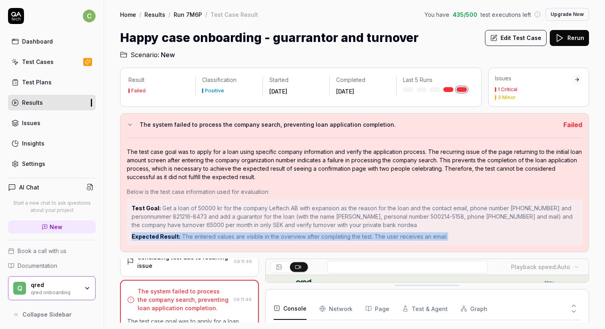
scroll to position [1247, 0]
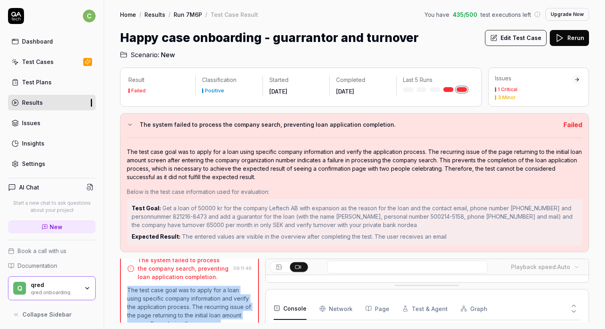
scroll to position [1285, 0]
